Goal: Information Seeking & Learning: Learn about a topic

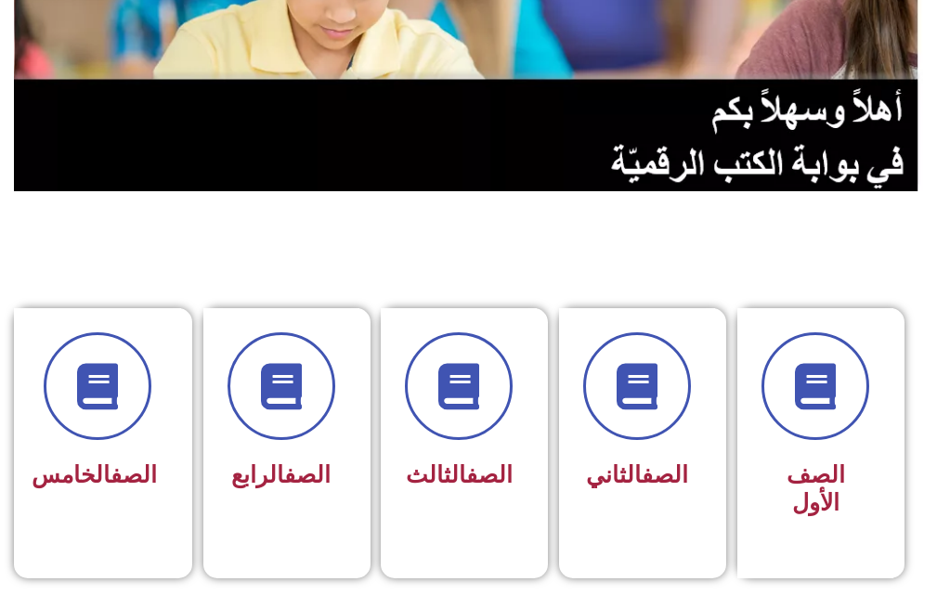
scroll to position [279, 0]
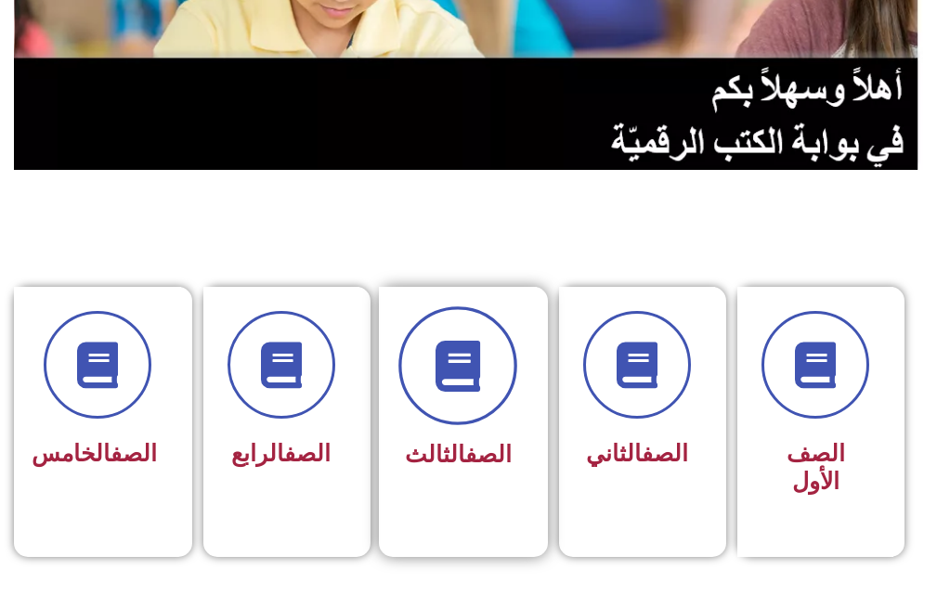
click at [435, 382] on icon at bounding box center [458, 366] width 51 height 51
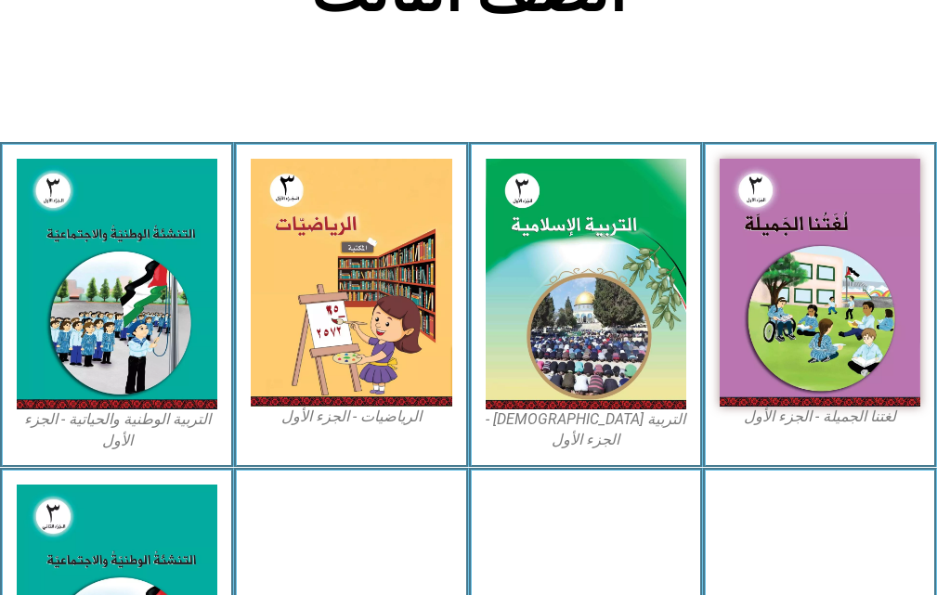
scroll to position [557, 0]
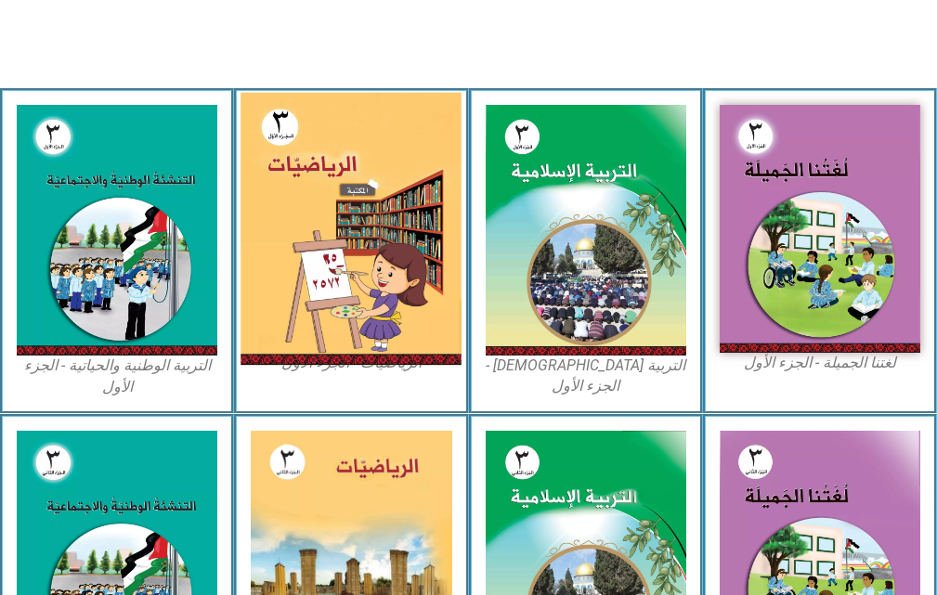
click at [377, 279] on img at bounding box center [350, 229] width 221 height 272
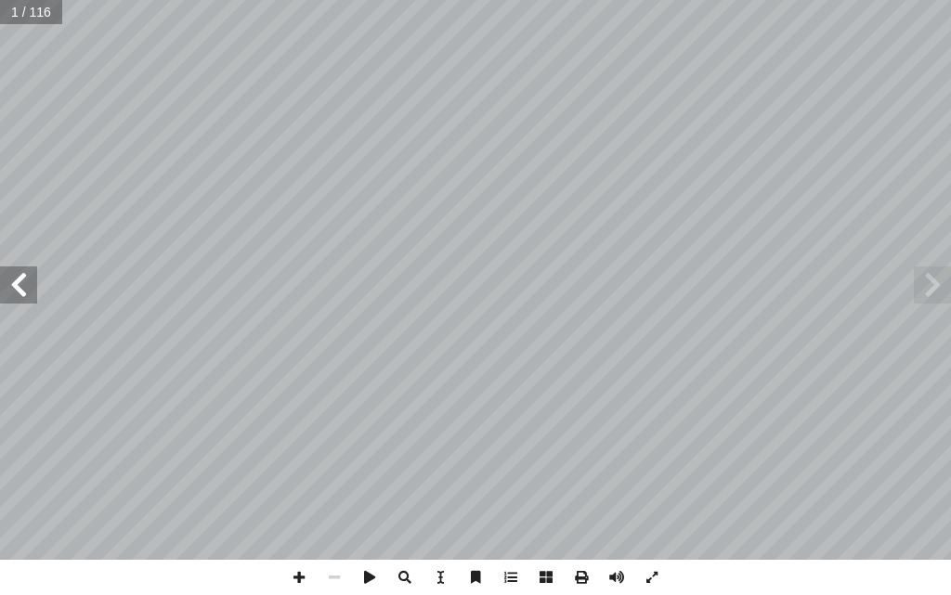
click at [24, 279] on span at bounding box center [18, 284] width 37 height 37
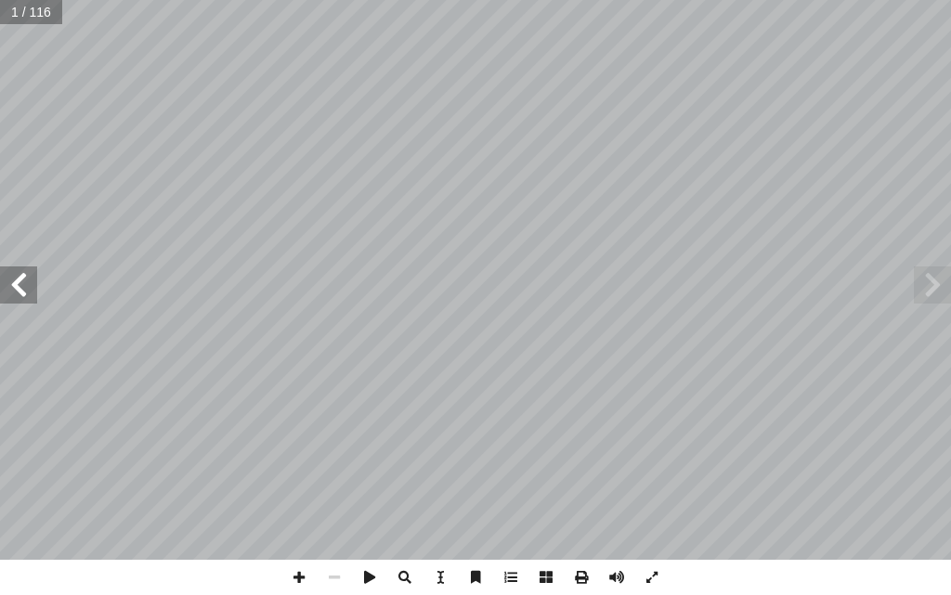
click at [24, 279] on span at bounding box center [18, 284] width 37 height 37
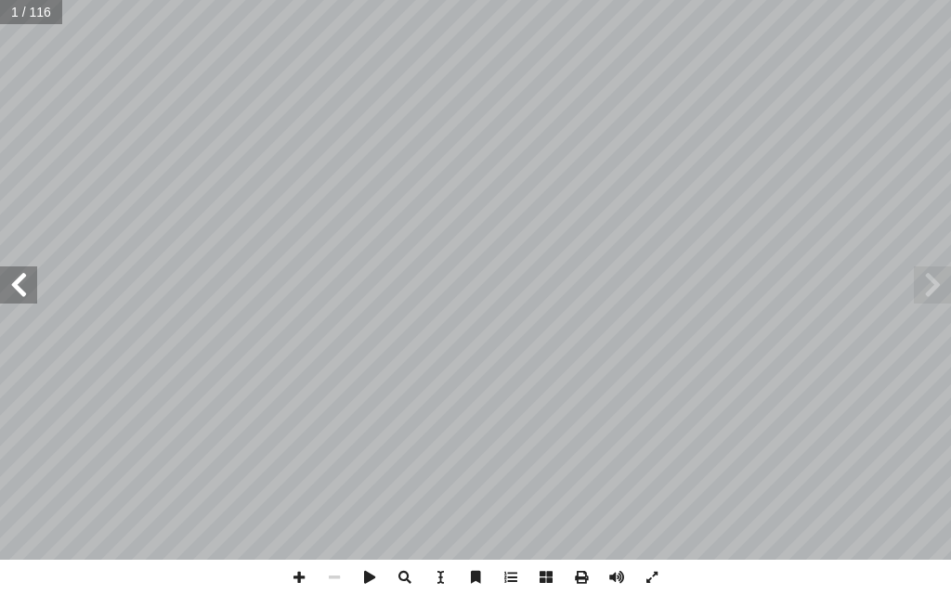
click at [24, 279] on span at bounding box center [18, 284] width 37 height 37
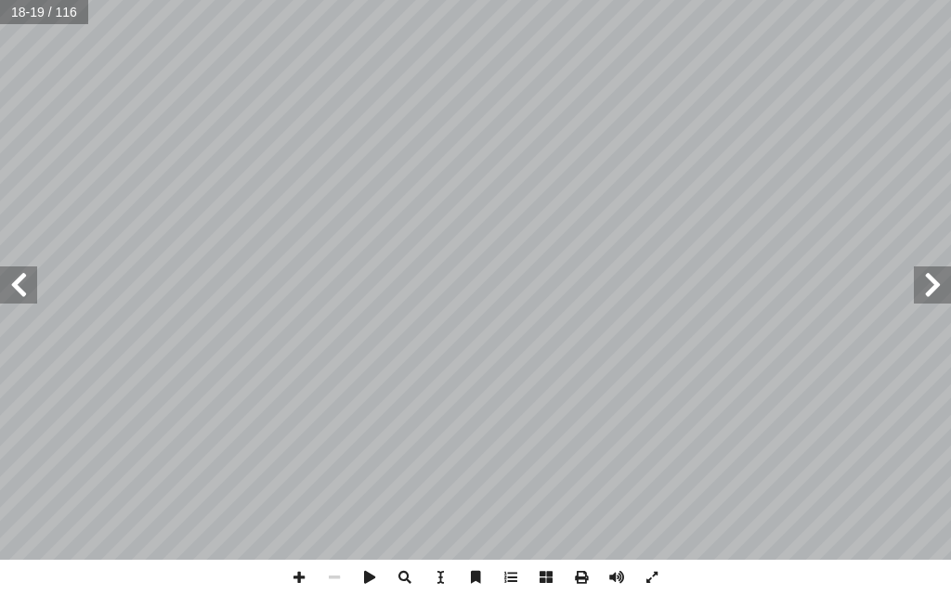
click at [24, 279] on span at bounding box center [18, 284] width 37 height 37
click at [290, 580] on span at bounding box center [298, 577] width 35 height 35
click at [24, 294] on span at bounding box center [18, 284] width 37 height 37
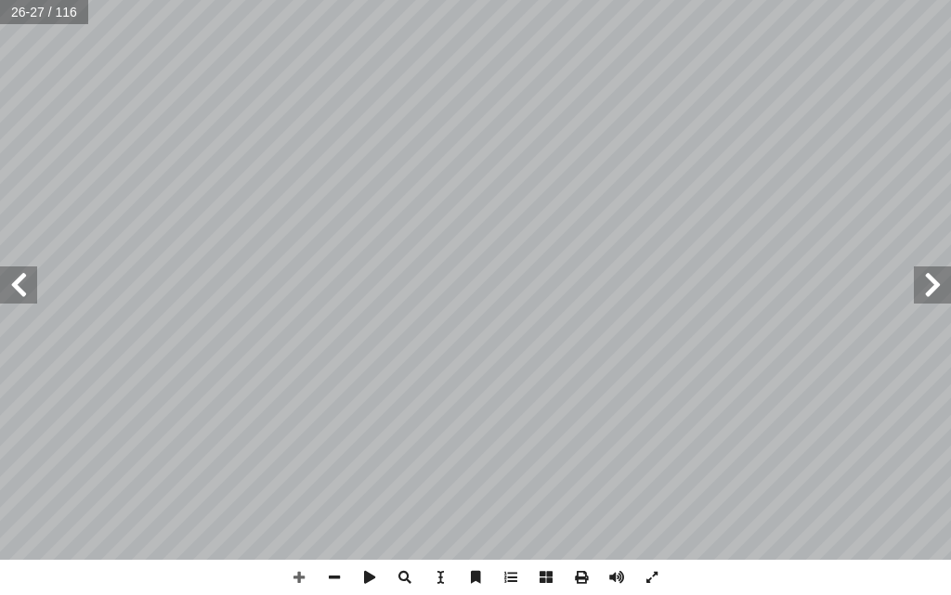
click at [927, 287] on span at bounding box center [932, 284] width 37 height 37
